Goal: Task Accomplishment & Management: Manage account settings

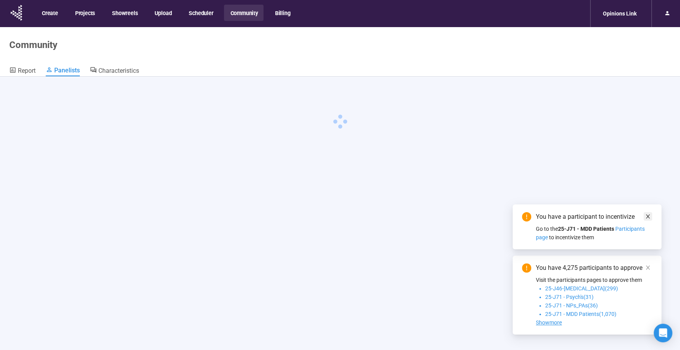
click at [645, 216] on link at bounding box center [648, 216] width 9 height 9
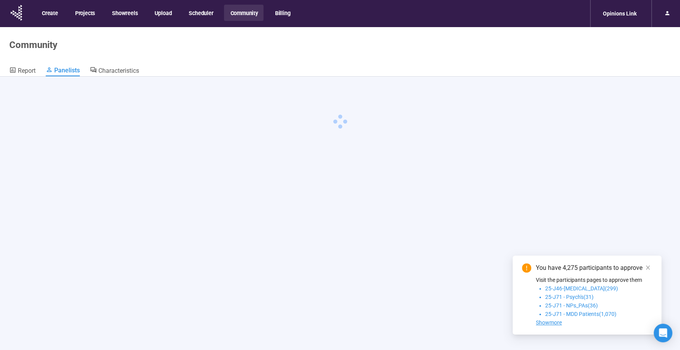
click at [653, 267] on div "You have 4,275 participants to approve Visit the participants pages to approve …" at bounding box center [587, 295] width 149 height 79
click at [649, 267] on icon "close" at bounding box center [648, 267] width 5 height 5
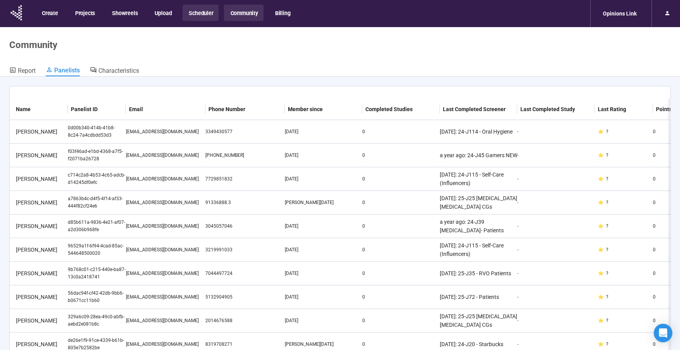
click at [197, 16] on button "Scheduler" at bounding box center [201, 13] width 36 height 16
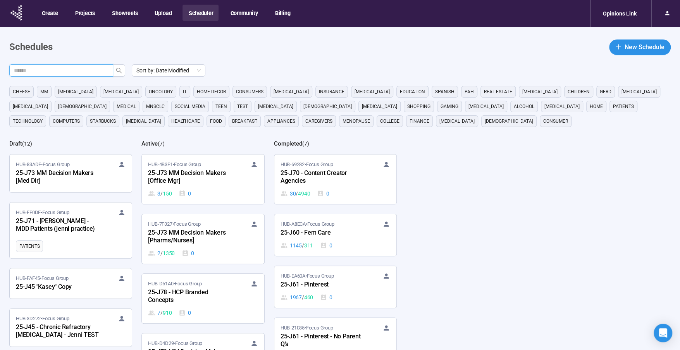
click at [77, 71] on input "text" at bounding box center [58, 70] width 88 height 9
click at [120, 69] on icon "search" at bounding box center [119, 70] width 6 height 6
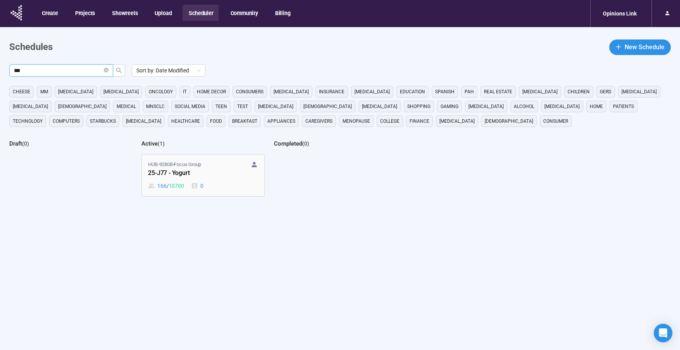
type input "***"
click at [192, 170] on div "25-J77 - Yogurt" at bounding box center [190, 174] width 85 height 10
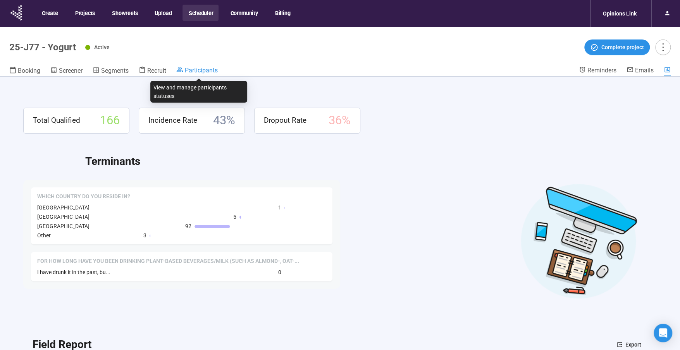
click at [200, 71] on span "Participants" at bounding box center [201, 70] width 33 height 7
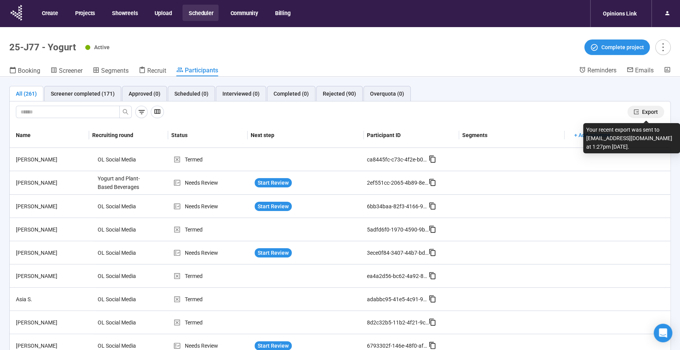
click at [651, 110] on span "Export" at bounding box center [650, 112] width 16 height 9
